Goal: Task Accomplishment & Management: Manage account settings

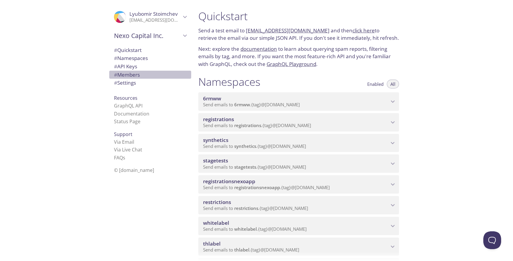
click at [130, 76] on span "# Members" at bounding box center [127, 74] width 26 height 7
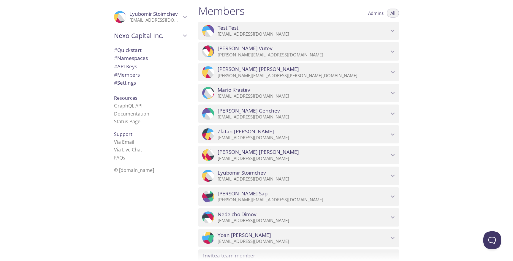
scroll to position [395, 0]
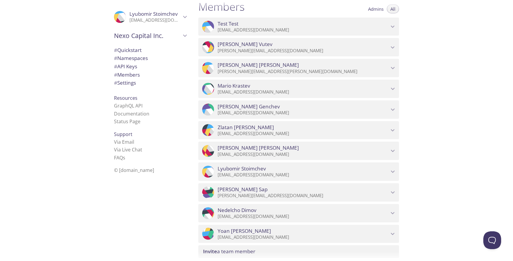
click at [370, 7] on div at bounding box center [256, 5] width 513 height 10
click at [373, 8] on div at bounding box center [256, 5] width 513 height 10
click at [395, 7] on div at bounding box center [256, 5] width 513 height 10
click at [378, 14] on div "Members Admins All" at bounding box center [298, 7] width 201 height 15
click at [378, 12] on button "Admins" at bounding box center [376, 8] width 23 height 9
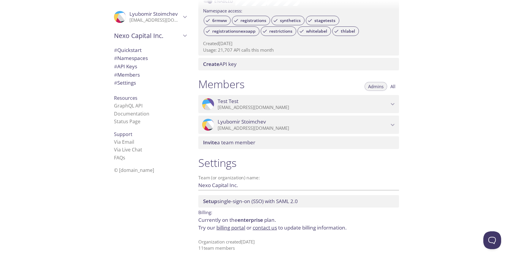
scroll to position [318, 0]
type button "admins"
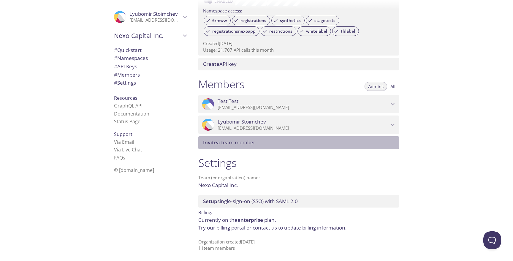
click at [258, 142] on span "Invite a team member" at bounding box center [300, 142] width 194 height 7
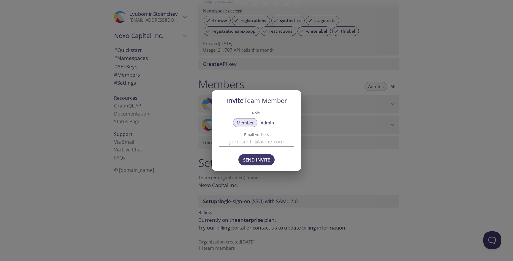
click at [234, 142] on input "Email Address" at bounding box center [256, 142] width 75 height 10
paste input "[PERSON_NAME][EMAIL_ADDRESS][DOMAIN_NAME]"
type input "[PERSON_NAME][EMAIL_ADDRESS][DOMAIN_NAME]"
click at [260, 159] on span "Send Invite" at bounding box center [256, 160] width 27 height 8
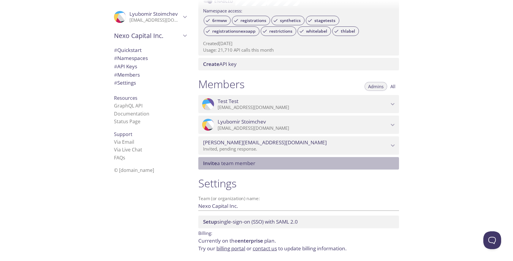
click at [230, 161] on span "Invite a team member" at bounding box center [229, 163] width 52 height 7
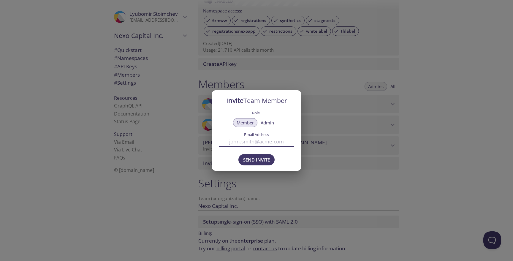
click at [250, 142] on input "Email Address" at bounding box center [256, 142] width 75 height 10
paste input "[PERSON_NAME][EMAIL_ADDRESS][PERSON_NAME][DOMAIN_NAME]"
type input "[PERSON_NAME][EMAIL_ADDRESS][PERSON_NAME][DOMAIN_NAME]"
click at [252, 156] on span "Send Invite" at bounding box center [256, 160] width 27 height 8
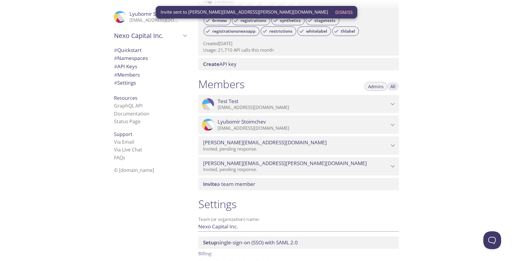
click at [394, 86] on span "All" at bounding box center [393, 86] width 5 height 0
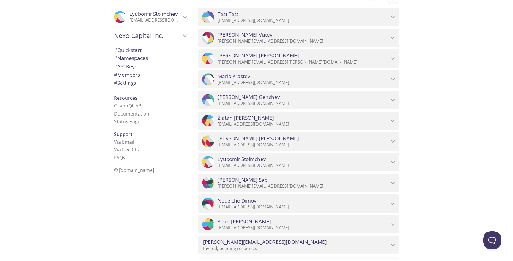
scroll to position [407, 0]
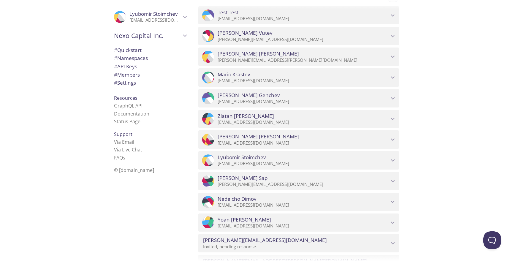
click at [419, 152] on div "Quickstart Send a test email to [EMAIL_ADDRESS][DOMAIN_NAME] and then click her…" at bounding box center [354, 130] width 320 height 261
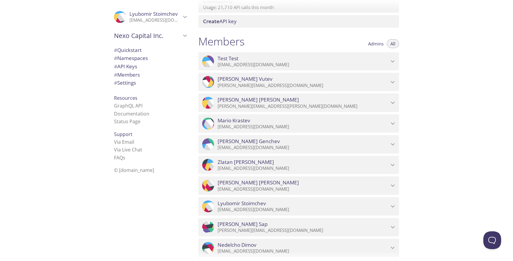
scroll to position [307, 0]
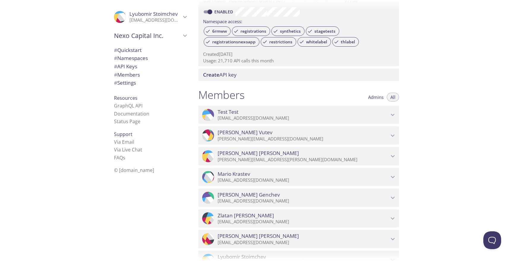
click at [372, 97] on span "Admins" at bounding box center [375, 97] width 15 height 0
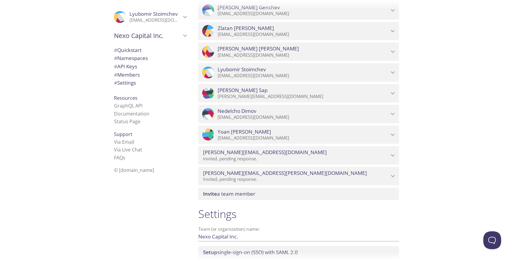
scroll to position [546, 0]
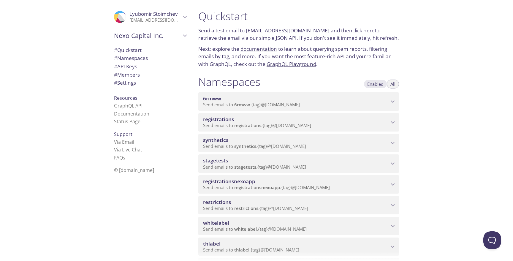
click at [379, 84] on span "Enabled" at bounding box center [375, 84] width 16 height 0
click at [391, 84] on span "All" at bounding box center [393, 84] width 5 height 0
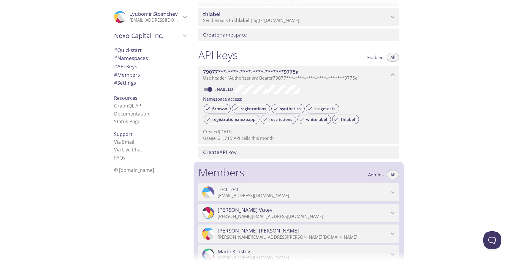
scroll to position [239, 0]
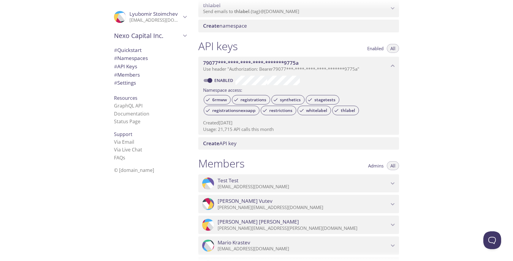
click at [373, 166] on span "Admins" at bounding box center [375, 166] width 15 height 0
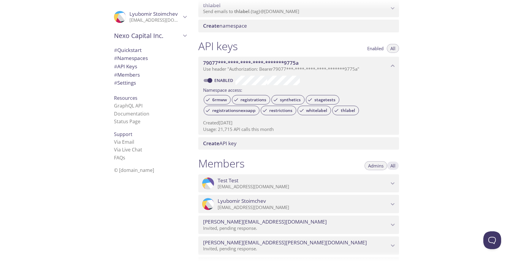
click at [392, 166] on span "All" at bounding box center [393, 166] width 5 height 0
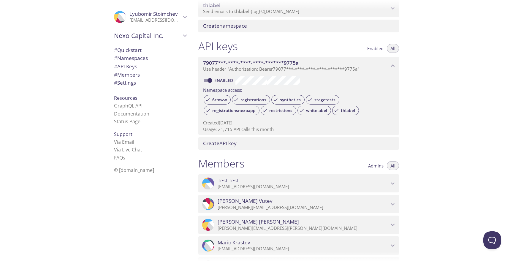
click at [378, 166] on span "Admins" at bounding box center [375, 166] width 15 height 0
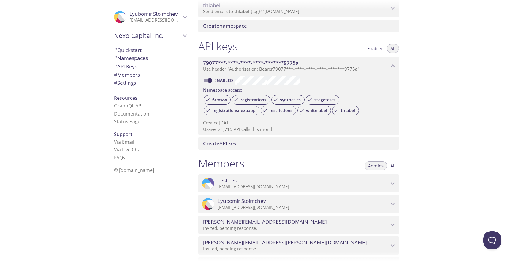
type button "admins"
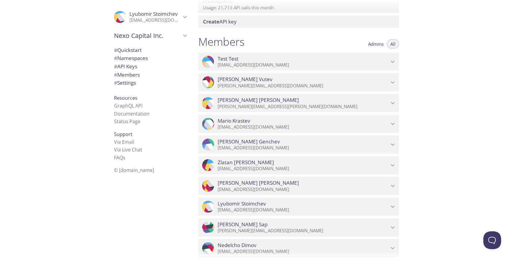
scroll to position [351, 0]
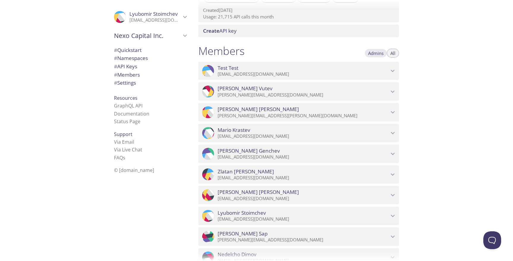
click at [378, 53] on span "Admins" at bounding box center [375, 53] width 15 height 0
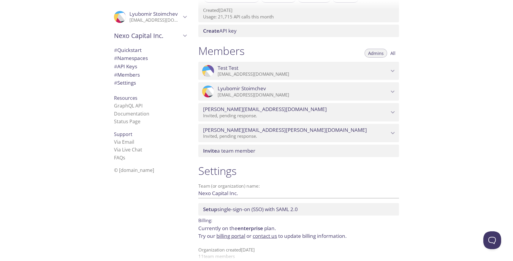
type button "admins"
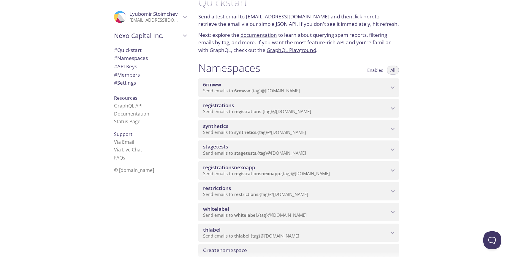
scroll to position [0, 0]
